Goal: Find specific page/section: Find specific page/section

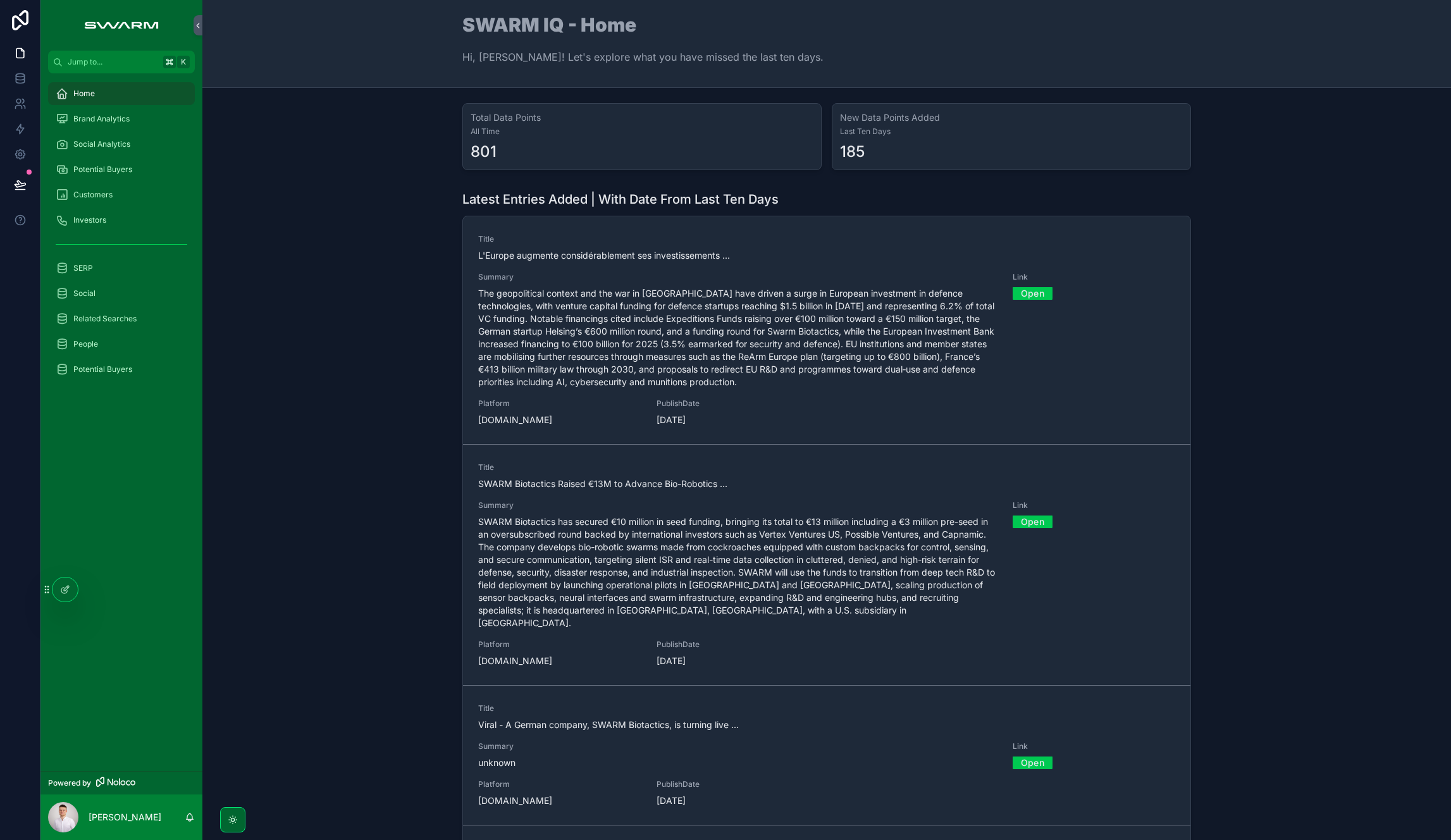
click at [375, 405] on div "Latest Entries Added | With Date From Last Ten Days Title L'Europe augmente con…" at bounding box center [827, 521] width 1229 height 670
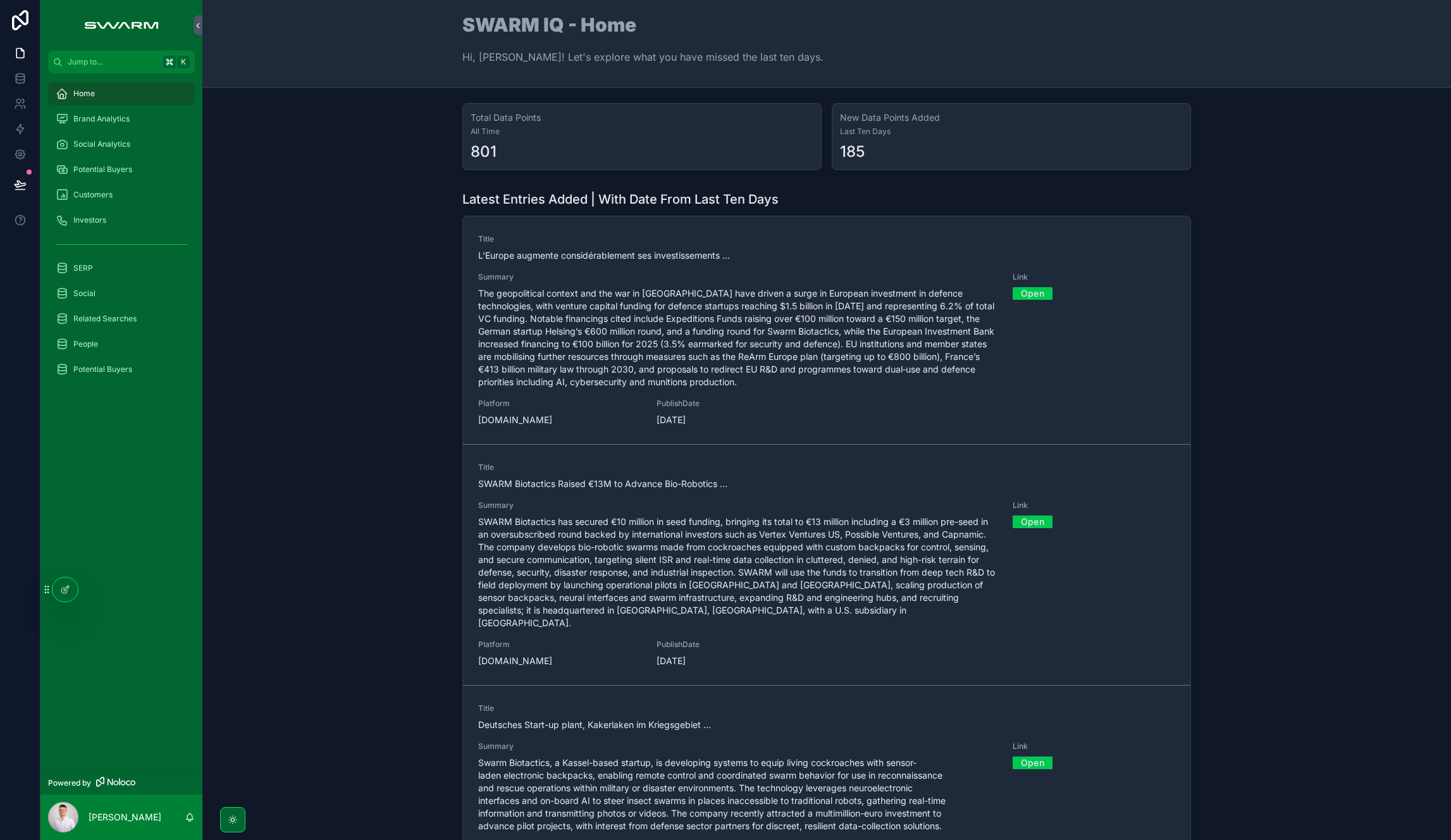
click at [140, 103] on div "Home" at bounding box center [121, 93] width 131 height 20
click at [1300, 404] on div "Latest Entries Added | With Date From Last Ten Days Title L'Europe augmente con…" at bounding box center [827, 521] width 1229 height 670
